Goal: Communication & Community: Answer question/provide support

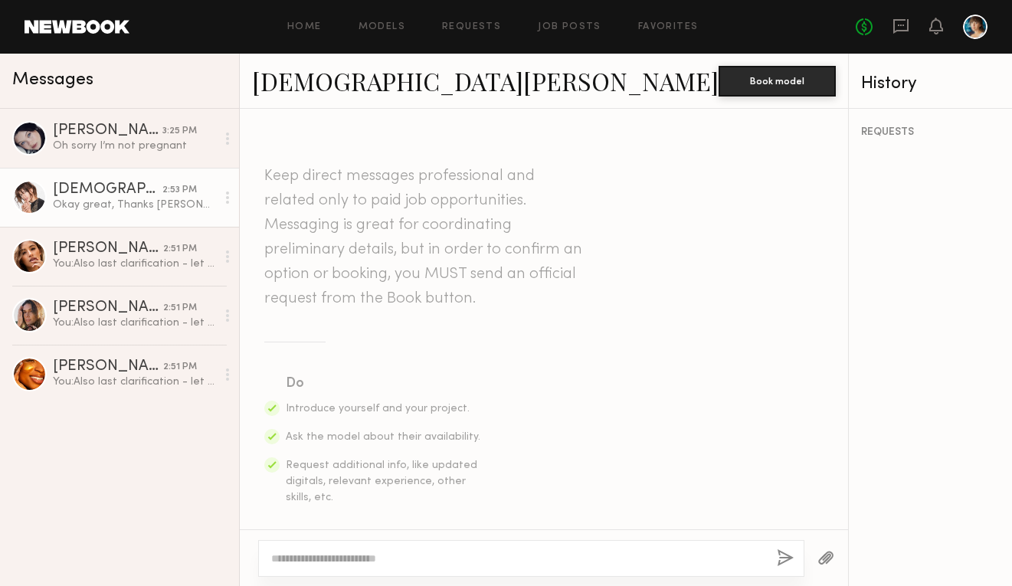
scroll to position [2867, 0]
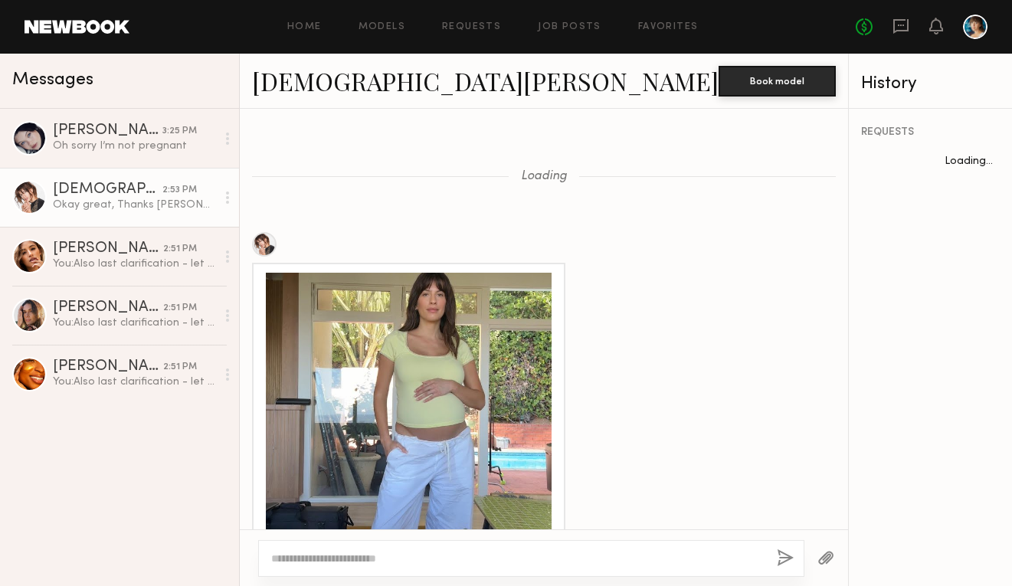
scroll to position [2267, 0]
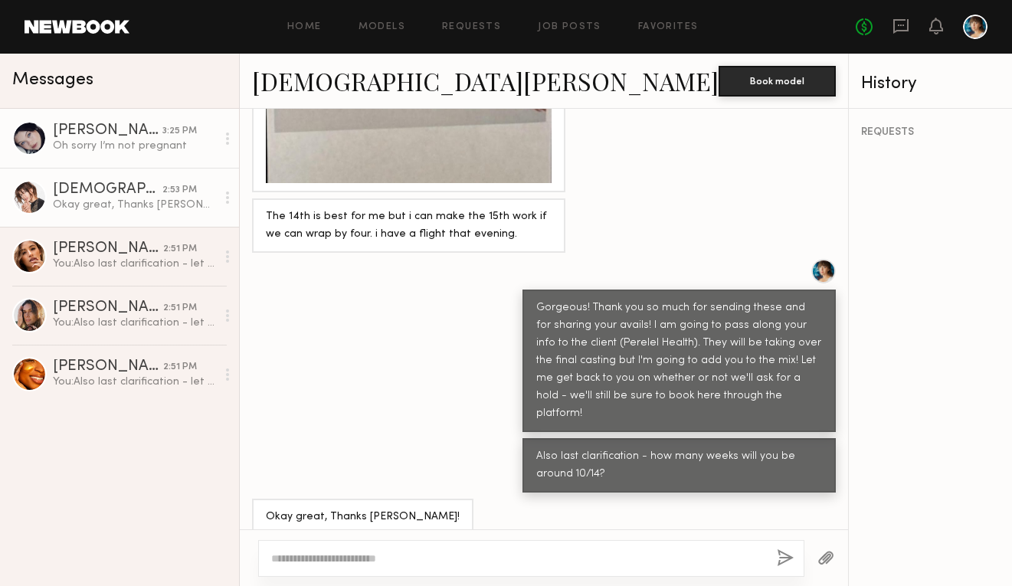
click at [228, 137] on icon at bounding box center [227, 138] width 3 height 12
click at [132, 142] on div "Oh sorry I’m not pregnant" at bounding box center [134, 146] width 163 height 15
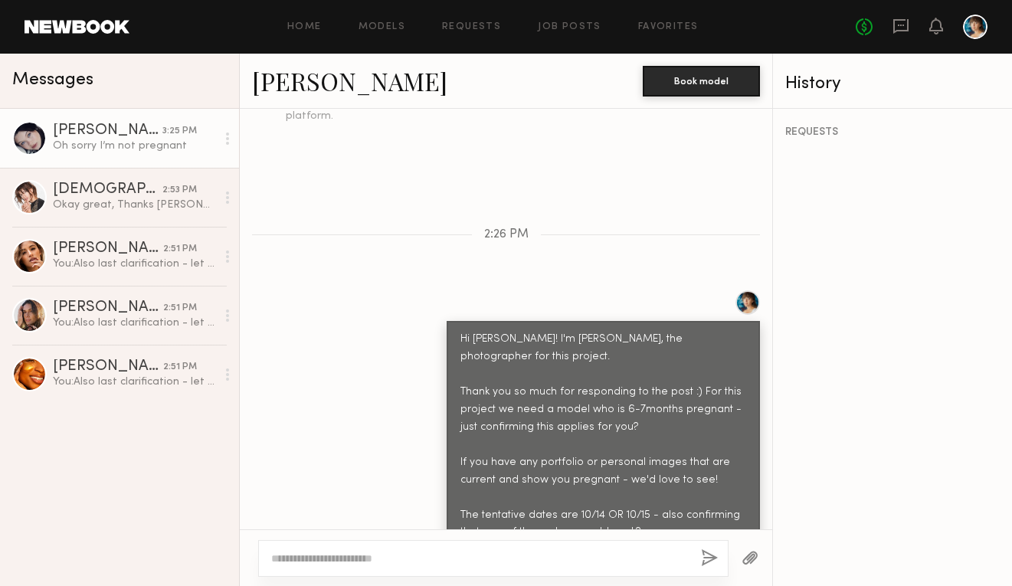
scroll to position [697, 0]
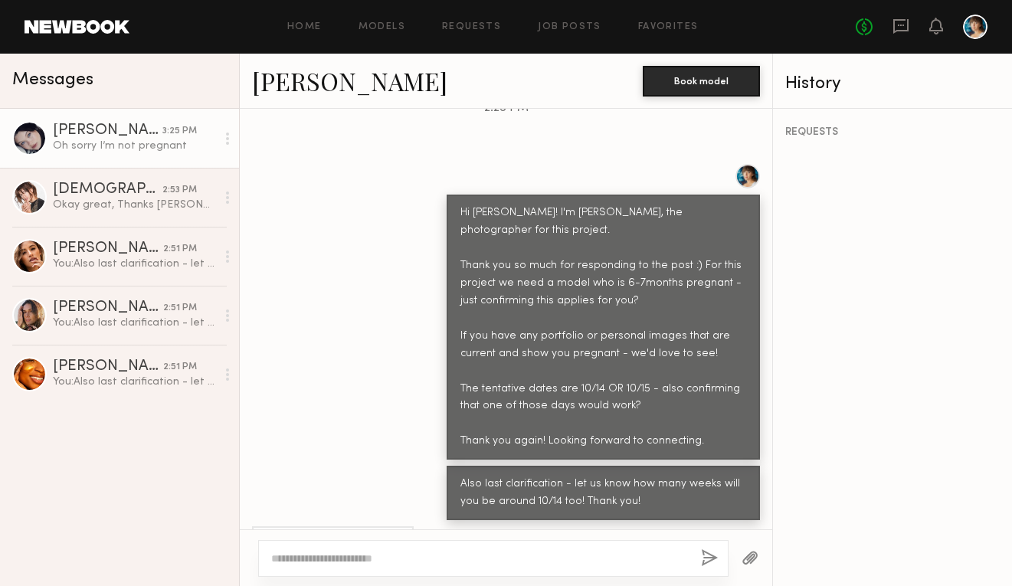
click at [832, 121] on div "REQUESTS" at bounding box center [892, 347] width 239 height 477
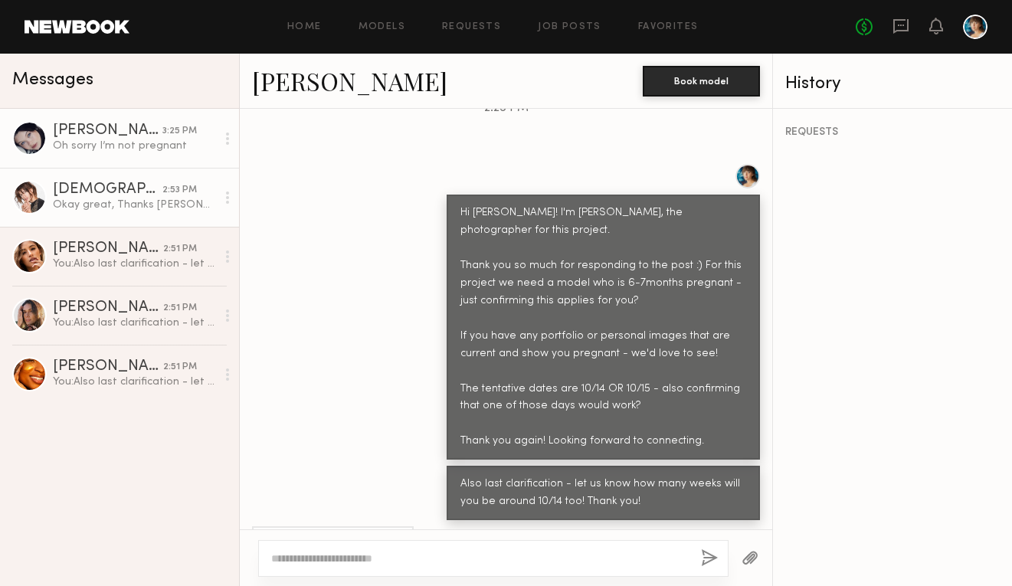
click at [132, 184] on div "[DEMOGRAPHIC_DATA][PERSON_NAME]" at bounding box center [108, 189] width 110 height 15
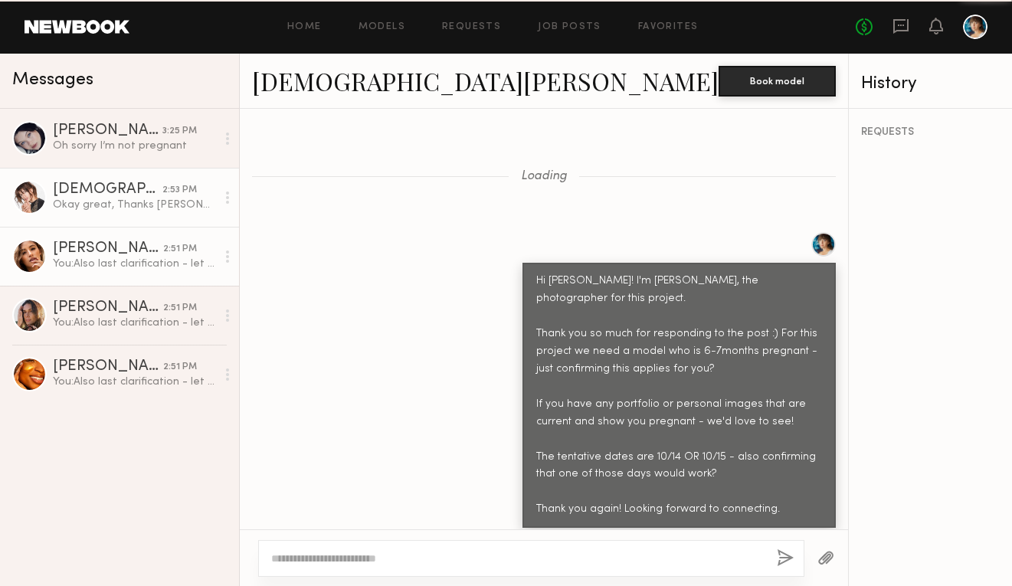
scroll to position [2267, 0]
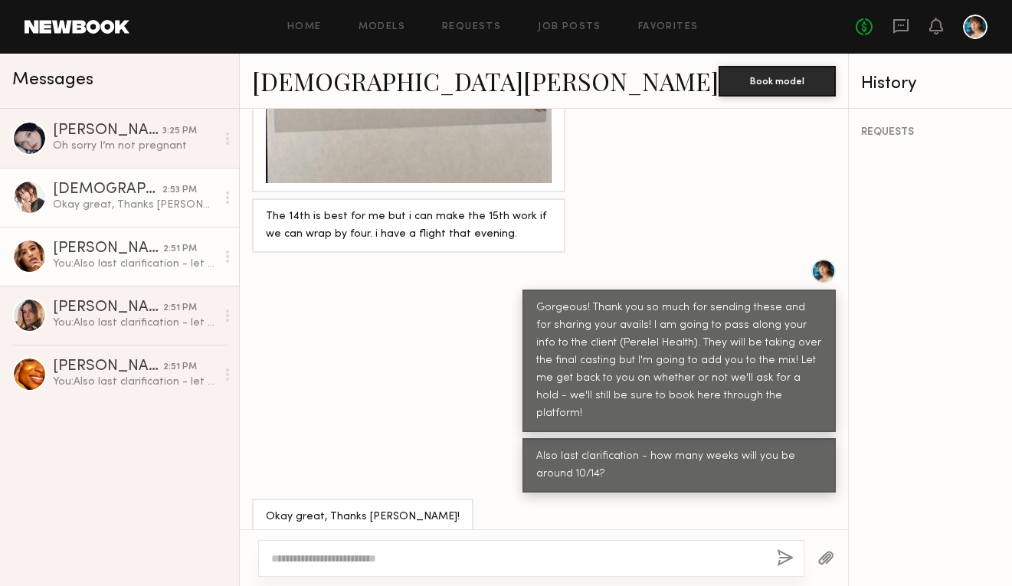
click at [123, 270] on div "You: Also last clarification - let us know how many weeks will you be around 10…" at bounding box center [134, 264] width 163 height 15
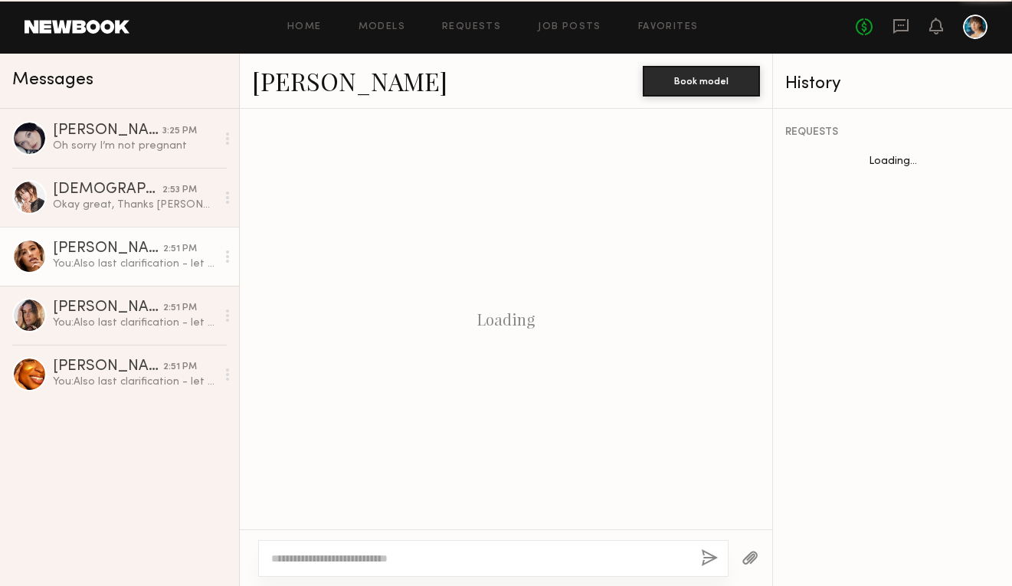
scroll to position [672, 0]
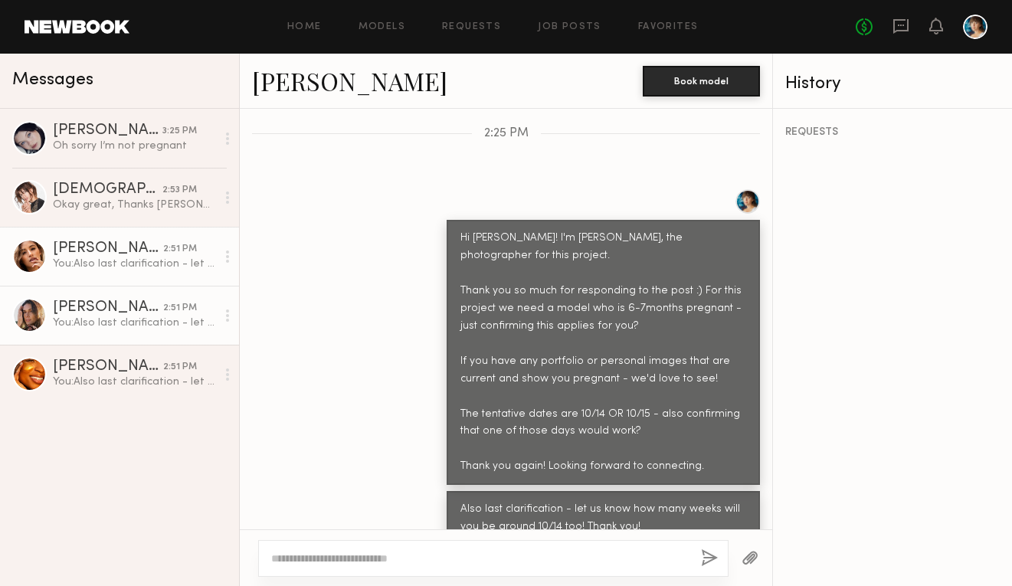
click at [119, 320] on div "You: Also last clarification - let us know how many weeks will you be around 10…" at bounding box center [134, 323] width 163 height 15
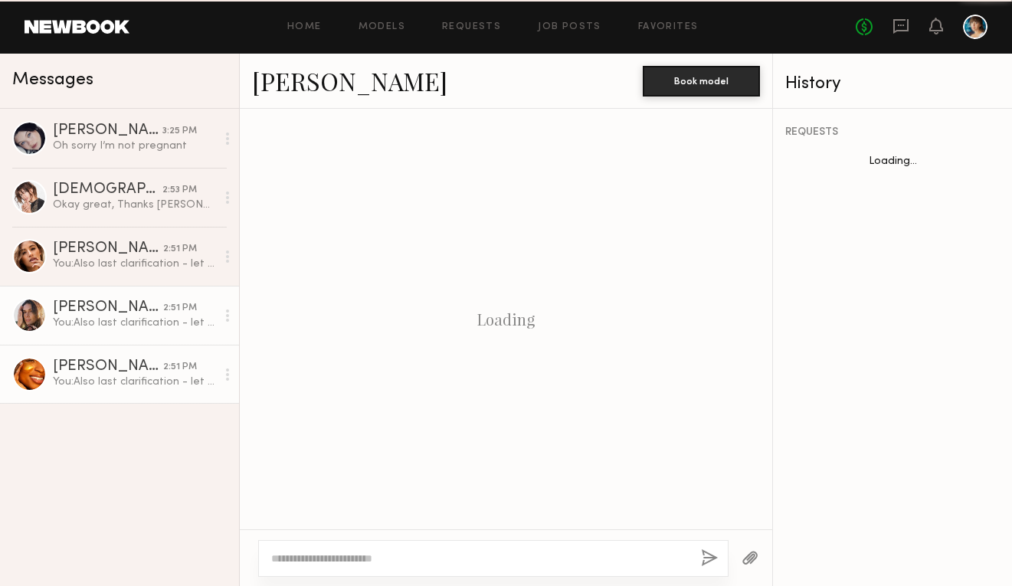
scroll to position [654, 0]
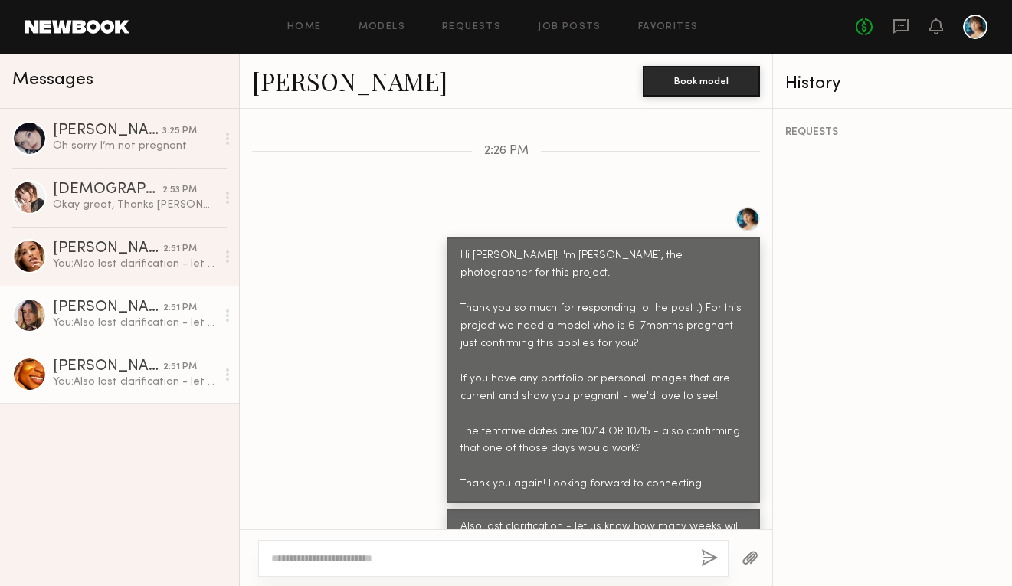
click at [118, 363] on div "[PERSON_NAME]" at bounding box center [108, 366] width 110 height 15
